Goal: Information Seeking & Learning: Learn about a topic

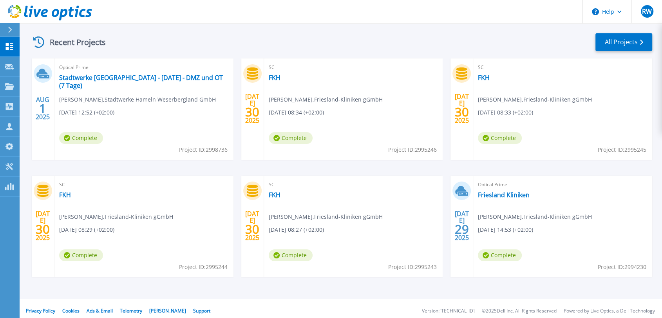
scroll to position [116, 0]
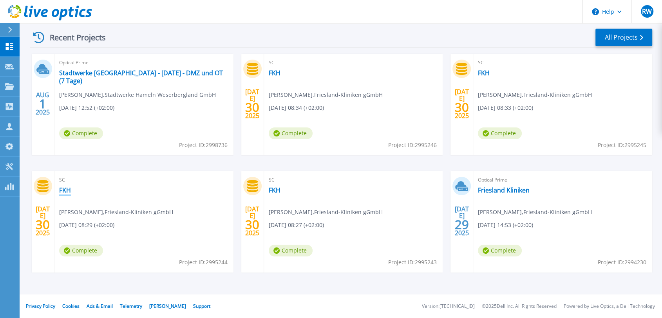
click at [66, 189] on link "FKH" at bounding box center [65, 190] width 12 height 8
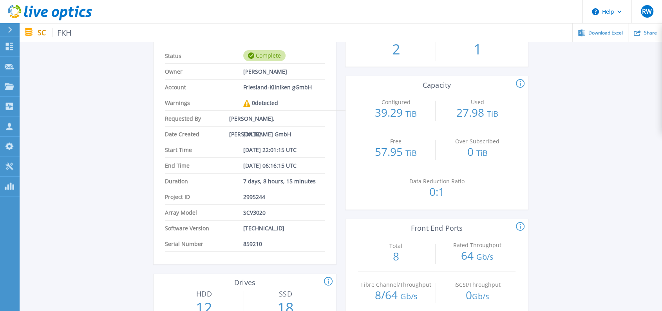
scroll to position [43, 0]
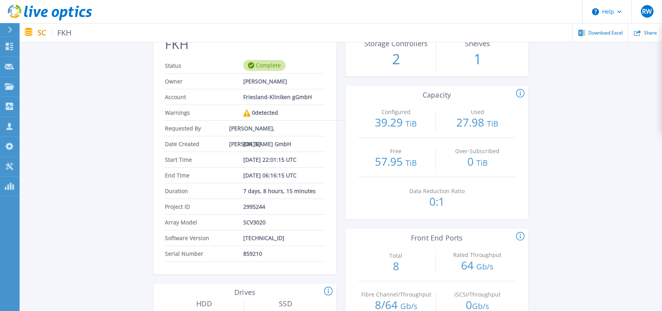
click at [25, 14] on icon at bounding box center [26, 11] width 4 height 11
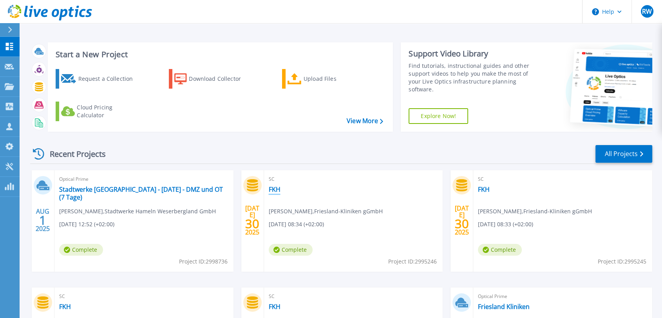
click at [275, 189] on link "FKH" at bounding box center [275, 189] width 12 height 8
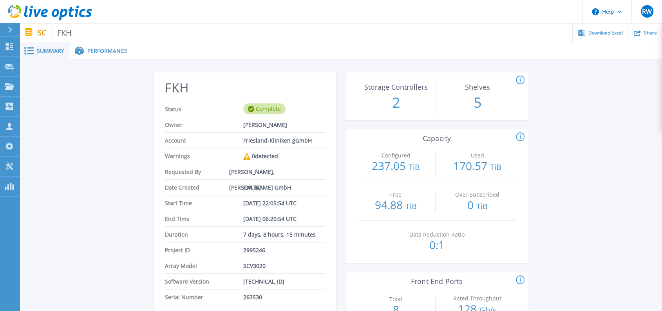
click at [105, 51] on span "Performance" at bounding box center [107, 50] width 40 height 5
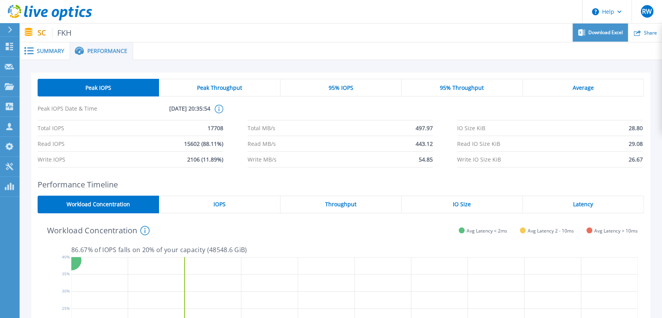
click at [594, 33] on span "Download Excel" at bounding box center [605, 32] width 34 height 5
click at [107, 52] on span "Performance" at bounding box center [107, 50] width 40 height 5
click at [216, 205] on span "IOPS" at bounding box center [219, 204] width 12 height 6
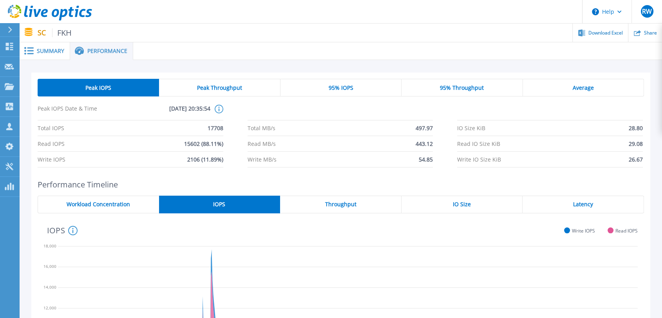
click at [366, 200] on div "Throughput" at bounding box center [340, 204] width 121 height 18
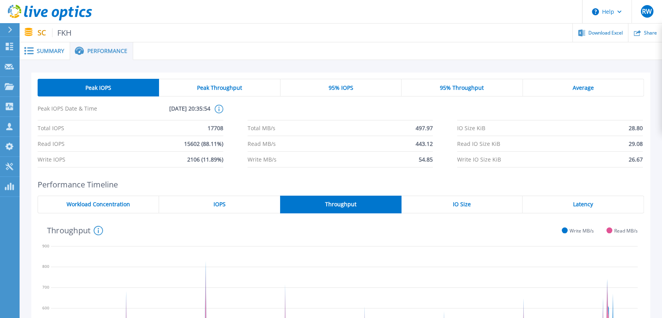
click at [468, 205] on span "IO Size" at bounding box center [462, 204] width 18 height 6
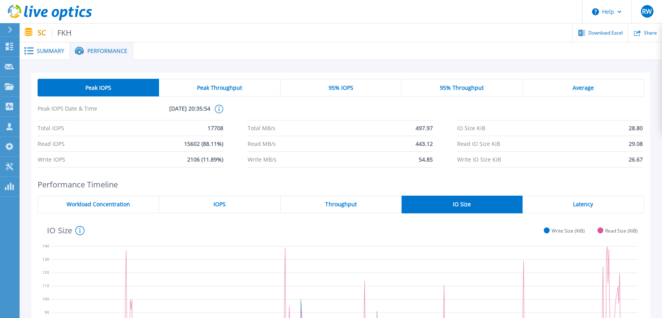
click at [578, 203] on span "Latency" at bounding box center [583, 204] width 20 height 6
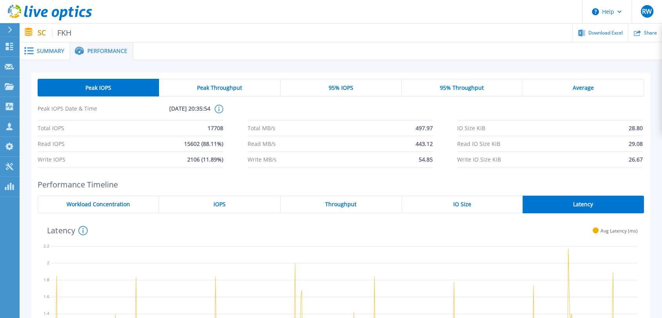
click at [223, 86] on span "Peak Throughput" at bounding box center [219, 88] width 45 height 6
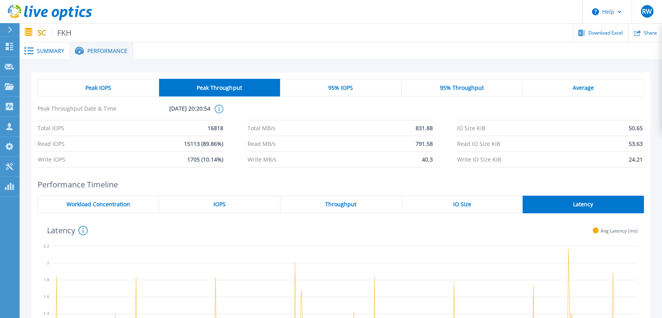
click at [342, 91] on span "95% IOPS" at bounding box center [340, 88] width 25 height 6
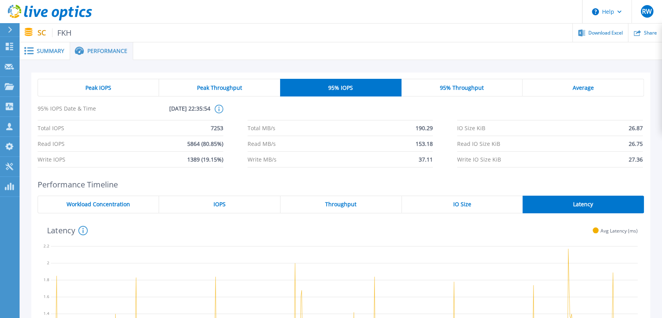
click at [51, 48] on span "Summary" at bounding box center [50, 50] width 27 height 5
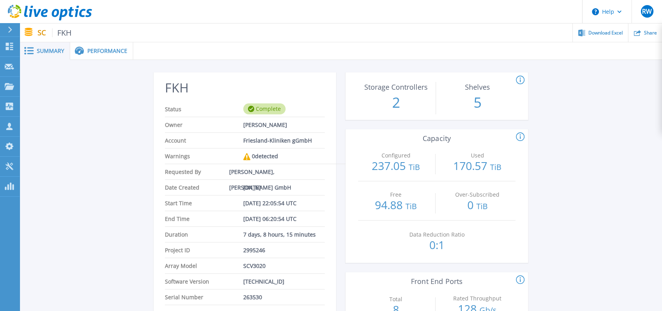
click at [478, 99] on p "5" at bounding box center [478, 102] width 76 height 20
click at [517, 82] on circle at bounding box center [520, 80] width 8 height 8
click at [397, 102] on p "2" at bounding box center [396, 102] width 76 height 20
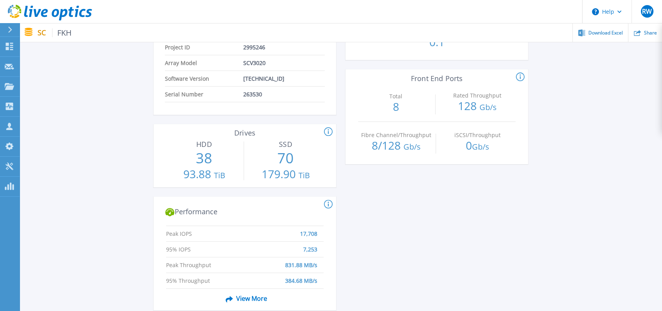
scroll to position [217, 0]
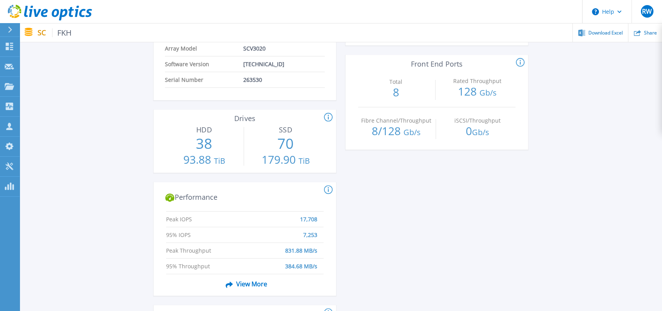
click at [250, 282] on span "View More" at bounding box center [245, 284] width 44 height 15
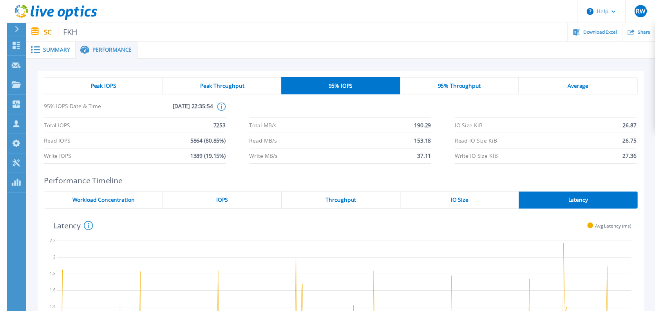
scroll to position [0, 0]
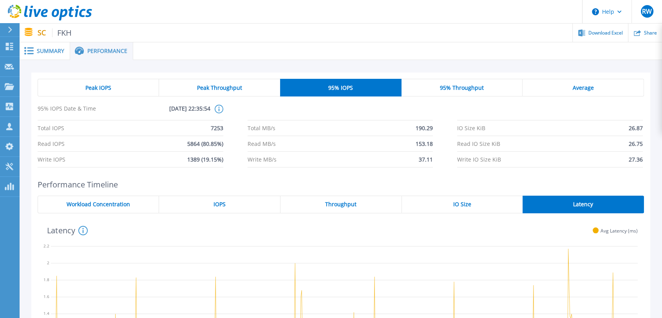
click at [41, 51] on span "Summary" at bounding box center [50, 50] width 27 height 5
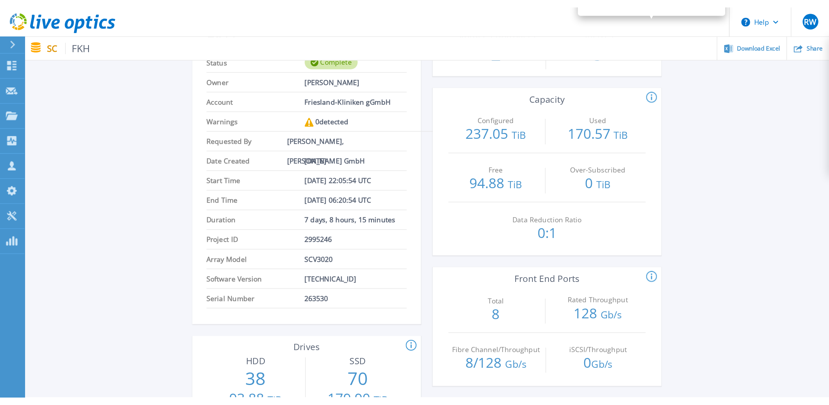
scroll to position [174, 0]
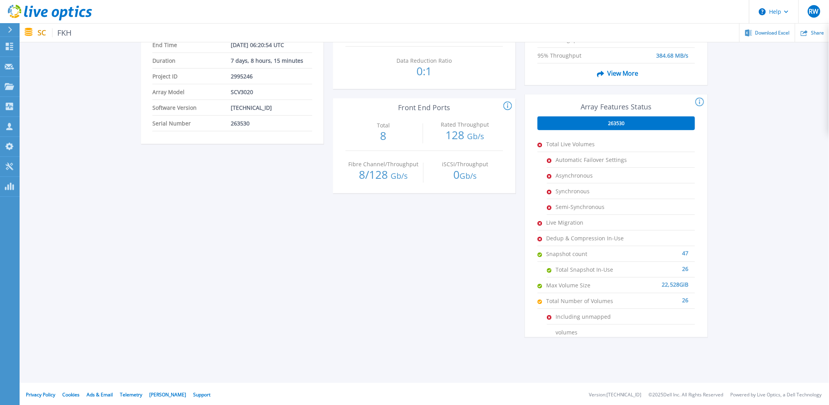
click at [282, 250] on div "FKH Status Complete Owner Jochen Winkler Account Friesland-Kliniken gGmbH Warni…" at bounding box center [232, 123] width 183 height 448
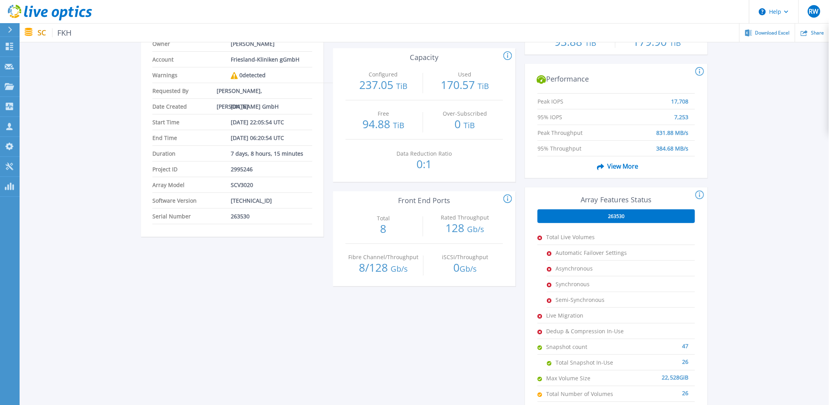
scroll to position [0, 0]
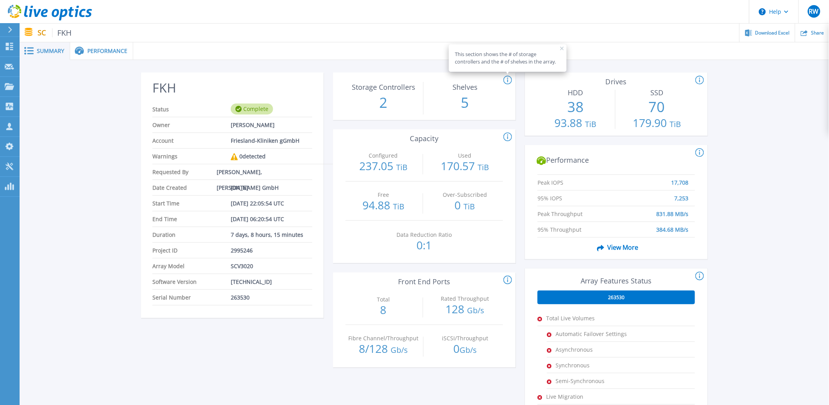
click at [237, 187] on span "Jul 30, 2025" at bounding box center [240, 187] width 18 height 15
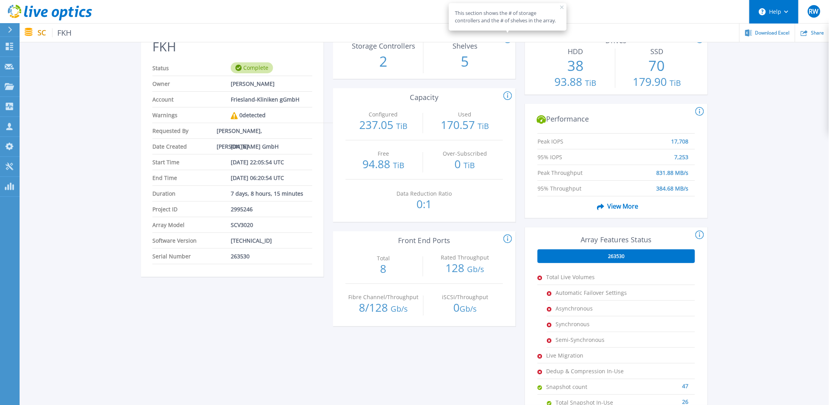
scroll to position [43, 0]
